Goal: Entertainment & Leisure: Consume media (video, audio)

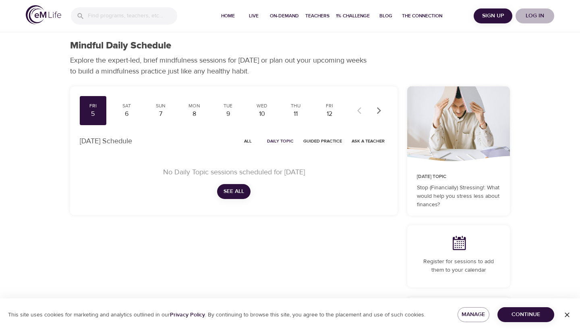
click at [537, 16] on span "Log in" at bounding box center [535, 16] width 32 height 10
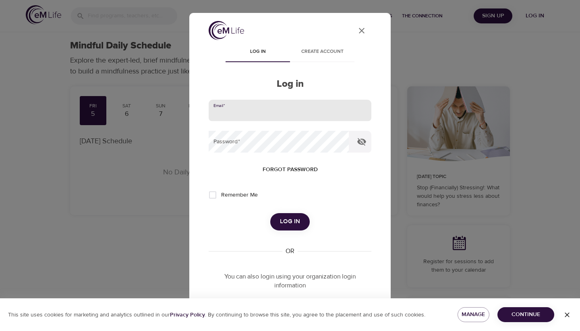
type input "megkline3@gmail.com"
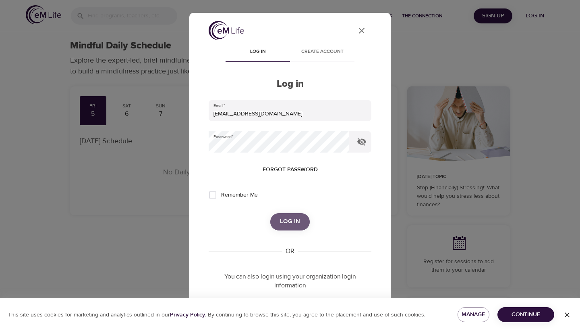
click at [292, 224] on span "Log in" at bounding box center [290, 221] width 20 height 10
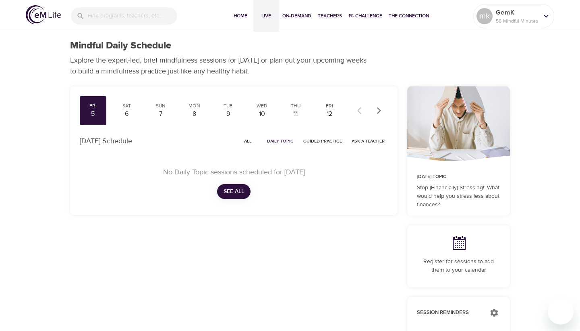
click at [261, 17] on span "Live" at bounding box center [266, 16] width 19 height 8
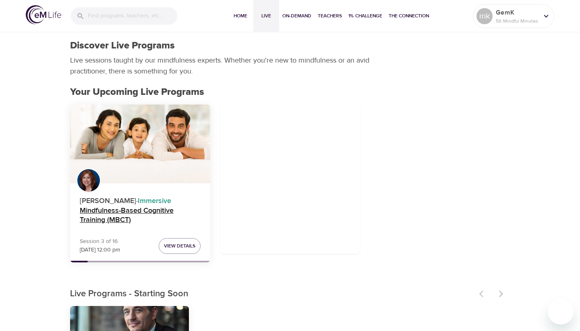
click at [154, 210] on h4 "Mindfulness-Based Cognitive Training (MBCT)" at bounding box center [140, 215] width 121 height 19
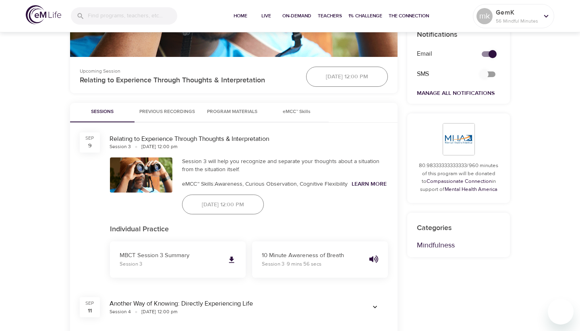
scroll to position [315, 0]
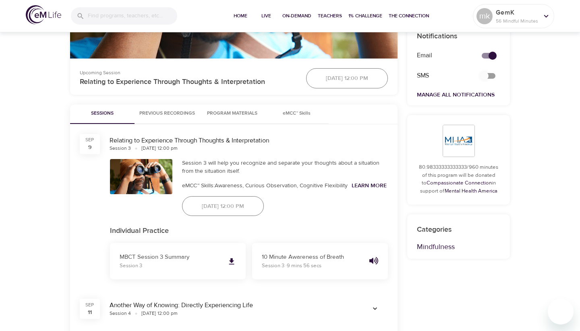
click at [166, 137] on div "Sep 9 Relating to Experience Through Thoughts & Interpretation Session 3 Tuesda…" at bounding box center [234, 206] width 328 height 165
click at [166, 118] on span "Previous Recordings" at bounding box center [167, 113] width 56 height 8
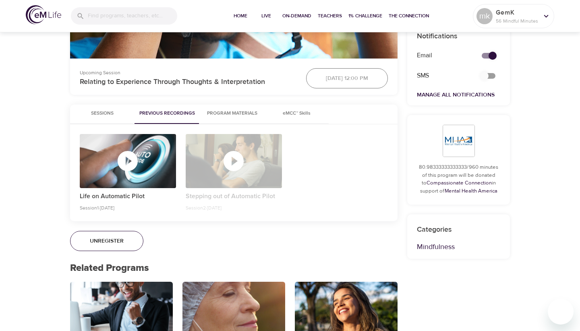
click at [233, 170] on icon "button" at bounding box center [234, 161] width 24 height 24
